Goal: Information Seeking & Learning: Find contact information

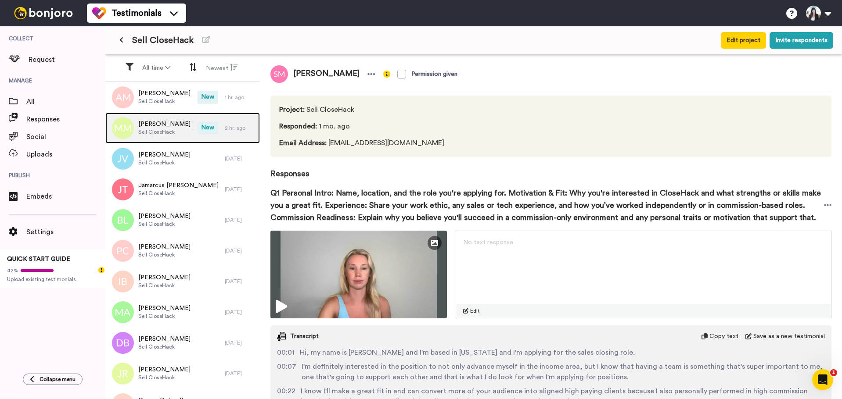
click at [154, 116] on div "Melissa McHugh Sell CloseHack" at bounding box center [151, 128] width 92 height 31
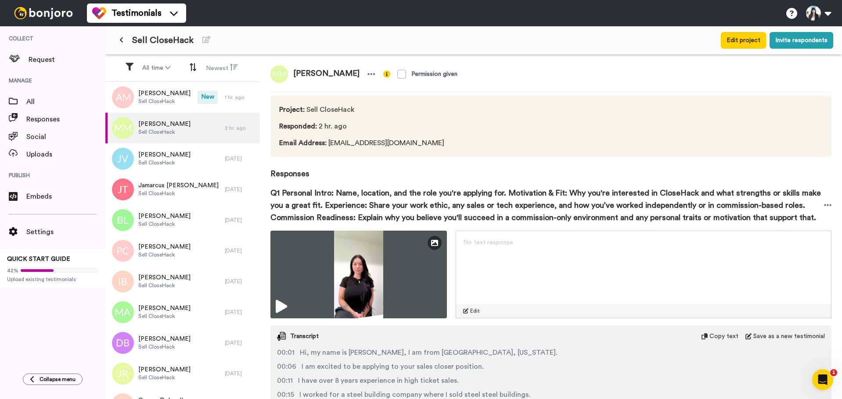
click at [322, 71] on span "[PERSON_NAME]" at bounding box center [326, 74] width 77 height 18
copy div "[PERSON_NAME]"
click at [307, 72] on span "[PERSON_NAME]" at bounding box center [326, 74] width 77 height 18
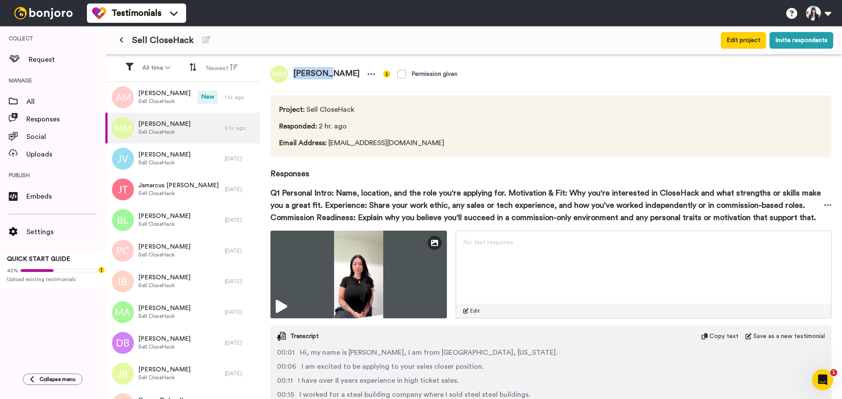
click at [307, 72] on span "[PERSON_NAME]" at bounding box center [326, 74] width 77 height 18
click at [363, 141] on span "Email Address : mmchugh0820@gmail.com" at bounding box center [363, 143] width 168 height 11
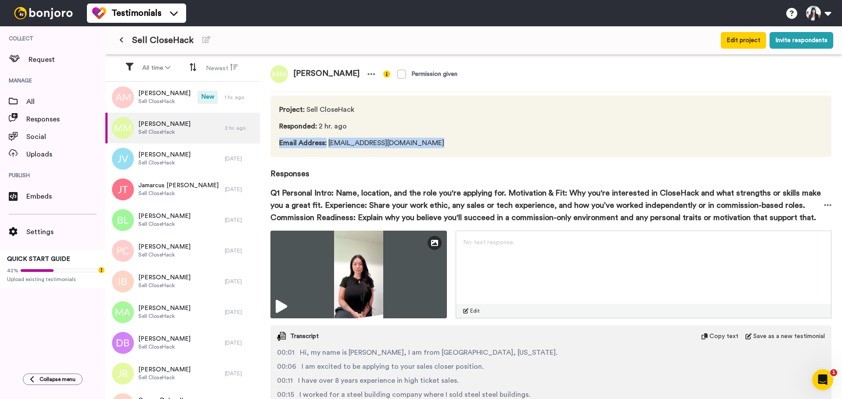
click at [363, 141] on span "Email Address : mmchugh0820@gmail.com" at bounding box center [363, 143] width 168 height 11
click at [384, 139] on span "Email Address : mmchugh0820@gmail.com" at bounding box center [363, 143] width 168 height 11
drag, startPoint x: 420, startPoint y: 141, endPoint x: 326, endPoint y: 146, distance: 94.5
click at [326, 146] on span "Email Address : mmchugh0820@gmail.com" at bounding box center [363, 143] width 168 height 11
copy span "mmchugh0820@gmail.com"
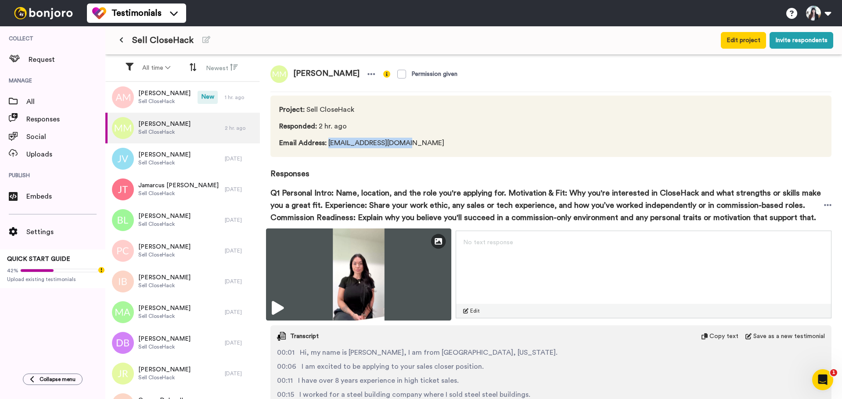
click at [348, 268] on img at bounding box center [358, 275] width 185 height 92
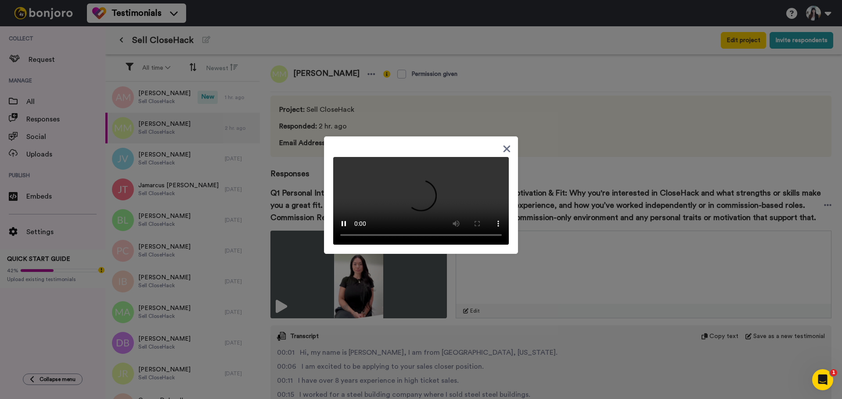
click at [502, 143] on icon at bounding box center [506, 148] width 8 height 11
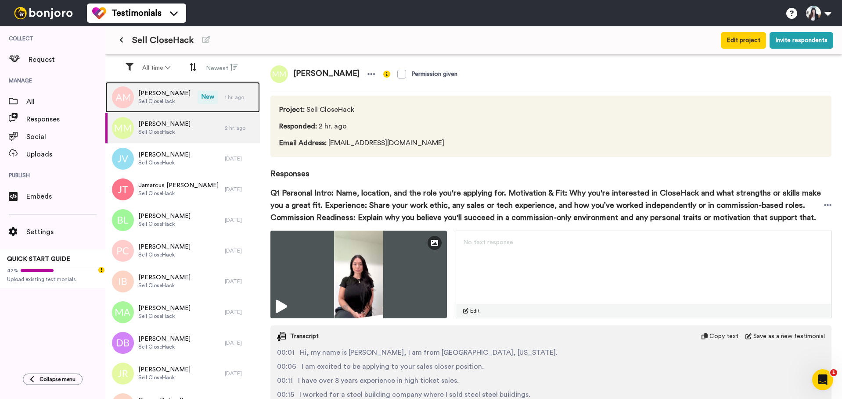
click at [155, 98] on span "Sell CloseHack" at bounding box center [164, 101] width 52 height 7
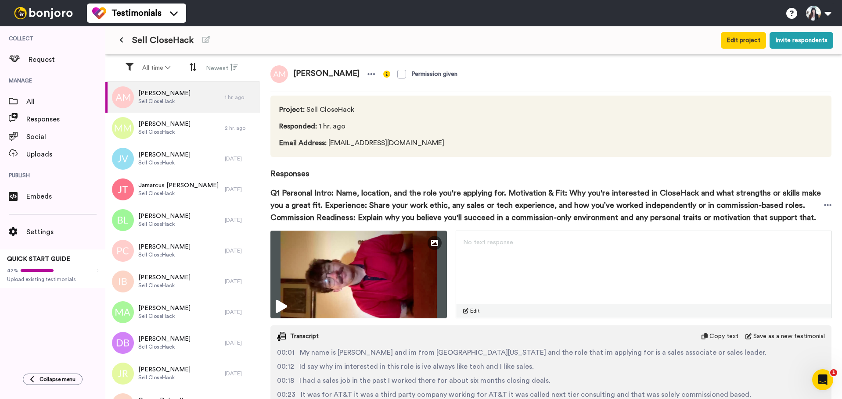
click at [315, 74] on span "[PERSON_NAME]" at bounding box center [326, 74] width 77 height 18
copy div "[PERSON_NAME]"
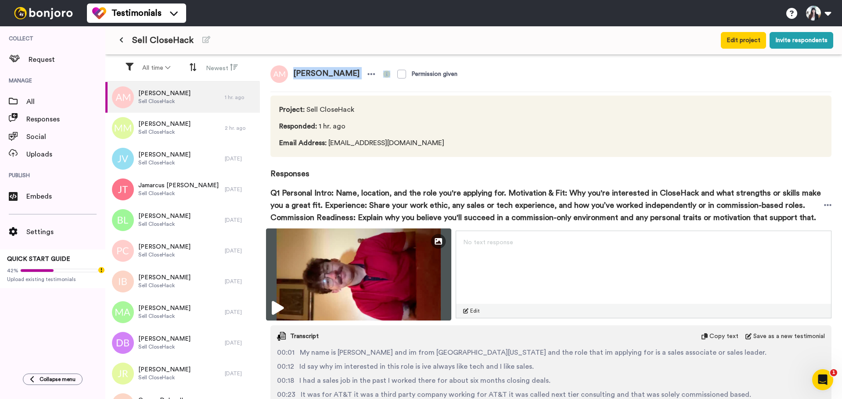
click at [355, 267] on img at bounding box center [358, 275] width 185 height 92
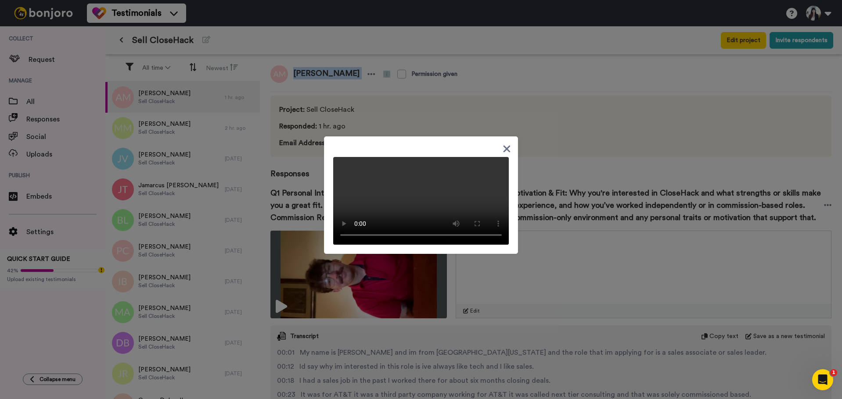
click at [423, 188] on video at bounding box center [421, 201] width 176 height 88
click at [505, 143] on icon at bounding box center [506, 148] width 8 height 11
